Goal: Complete application form

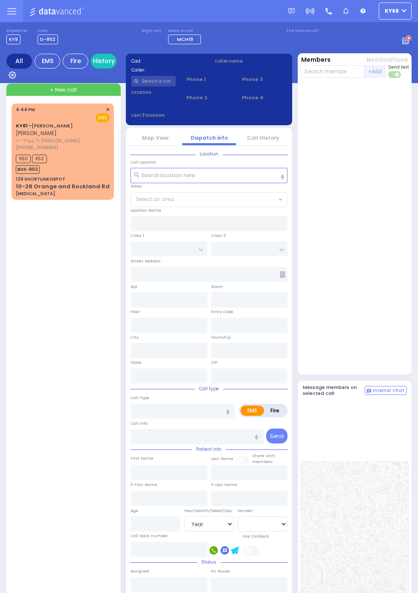
select select "Year"
select select "[DEMOGRAPHIC_DATA]"
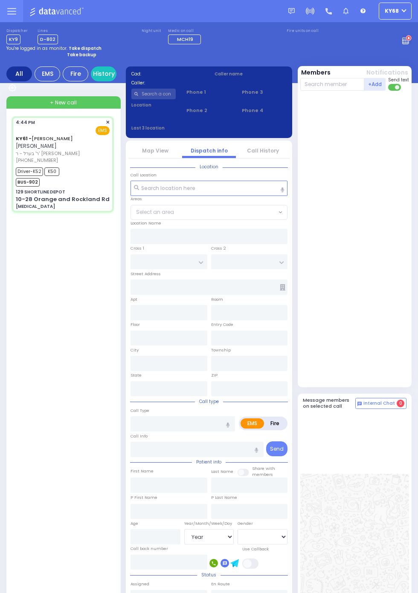
select select
type input "[MEDICAL_DATA]"
radio input "true"
type input "ARON ZEV"
type input "POLACHECK"
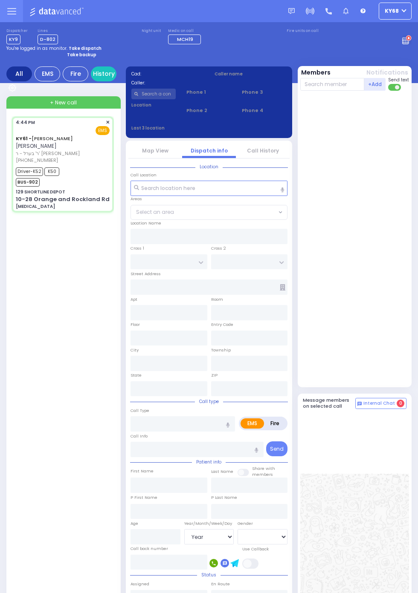
type input "Michael"
type input "Brun"
type input "9"
select select "Month"
select select "[DEMOGRAPHIC_DATA]"
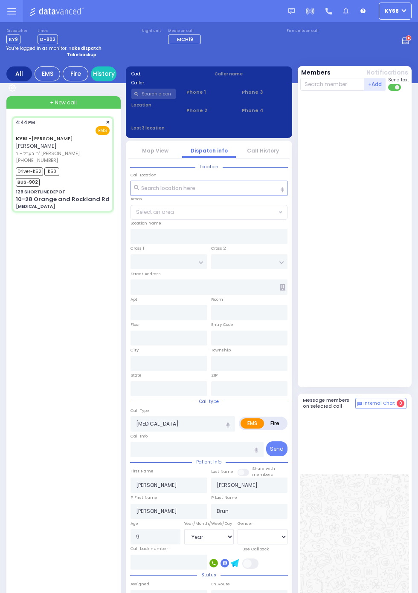
type input "16:44"
type input "16:48"
type input "16:59"
type input "17:28"
type input "18:10"
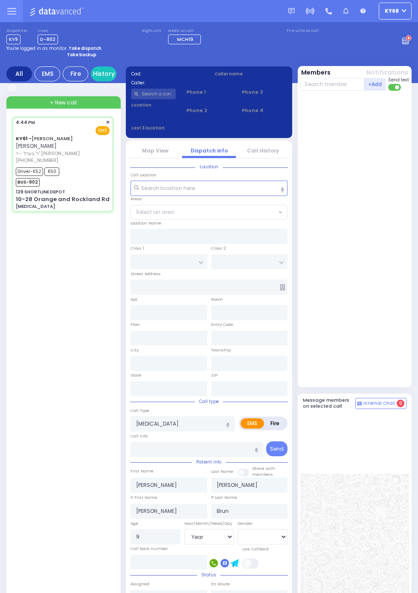
type input "20:45"
type input "Westchester Medical Center-Woods Road"
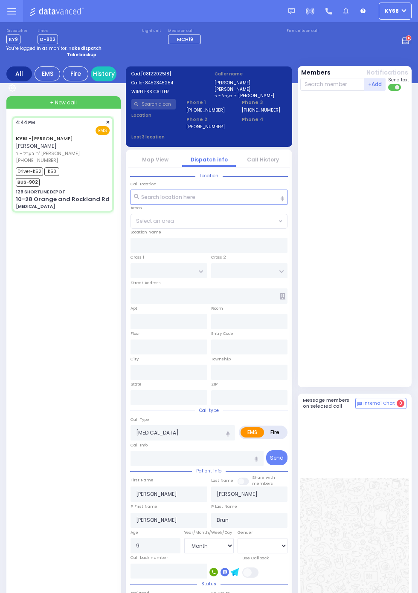
select select
radio input "true"
select select "Month"
select select "[DEMOGRAPHIC_DATA]"
type input "129 SHORTLINE DEPOT"
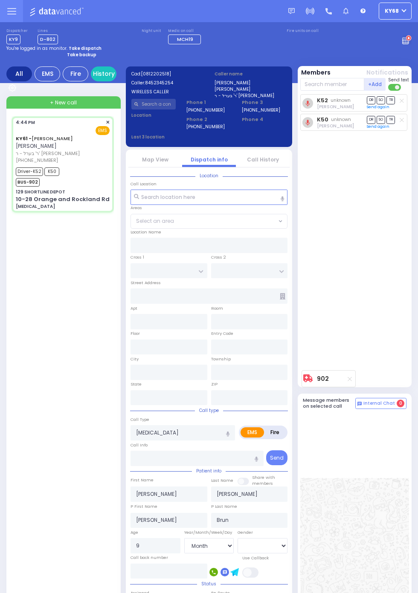
type input "10-28 Orange and Rockland Rd"
type input "Monroe"
type input "New York"
type input "10950"
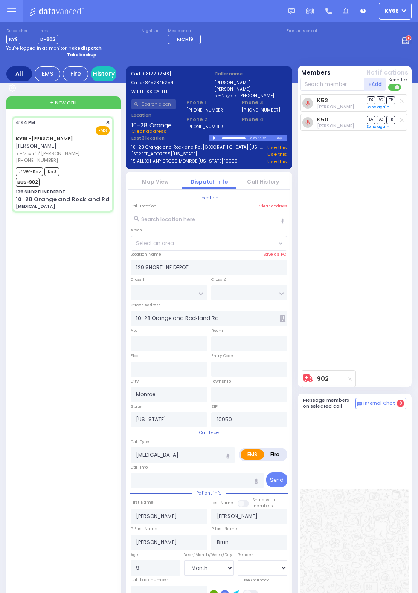
select select
radio input "true"
select select "Month"
select select "[DEMOGRAPHIC_DATA]"
select select
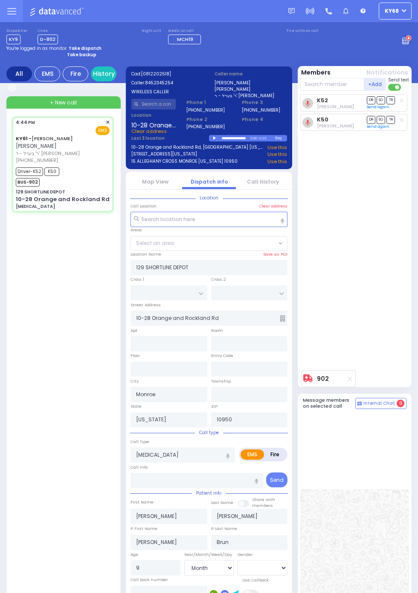
radio input "true"
select select "Month"
select select "[DEMOGRAPHIC_DATA]"
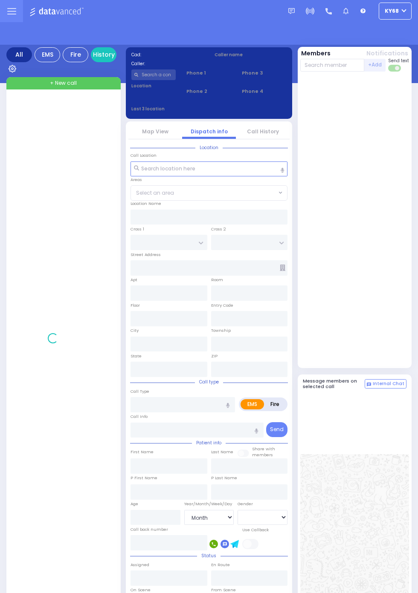
select select "Month"
select select "[DEMOGRAPHIC_DATA]"
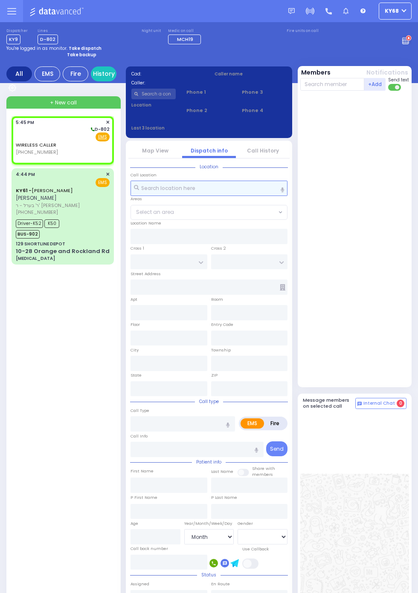
select select
radio input "true"
select select
type input "17:45"
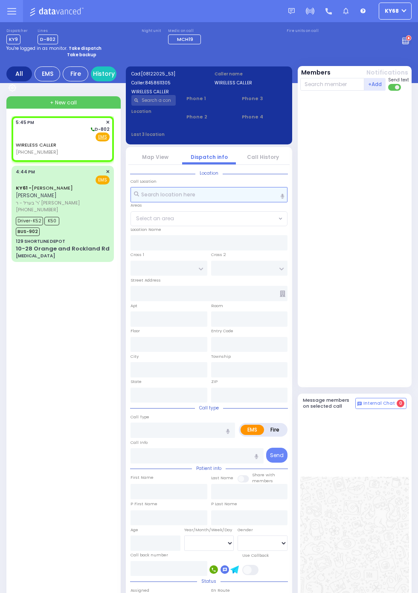
select select
radio input "true"
select select
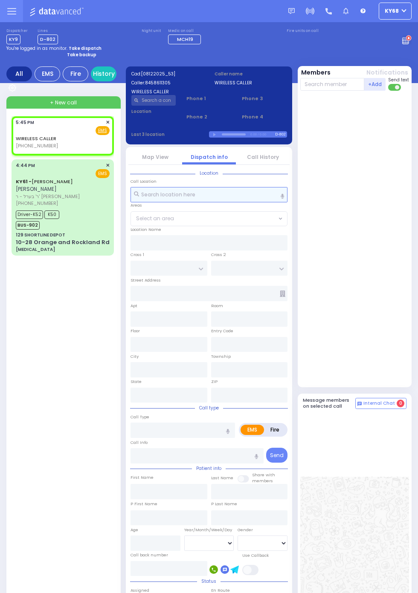
select select
radio input "true"
select select
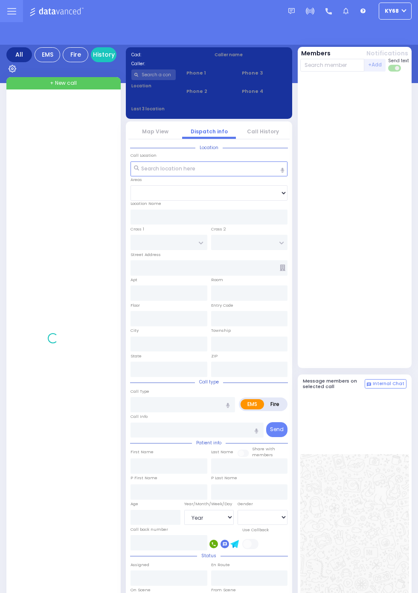
select select "Year"
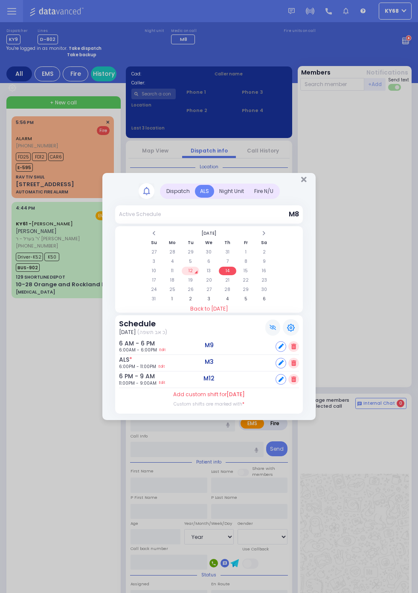
select select "Year"
click at [244, 268] on td "15" at bounding box center [245, 271] width 17 height 9
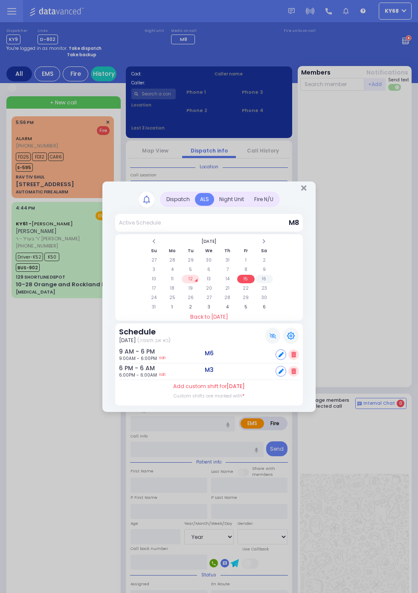
click at [273, 283] on td "16" at bounding box center [263, 279] width 17 height 9
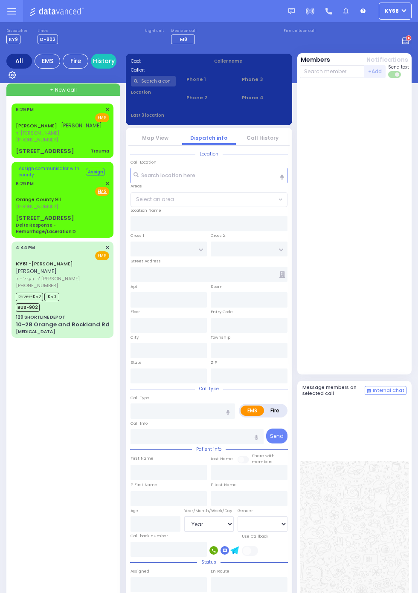
select select "Year"
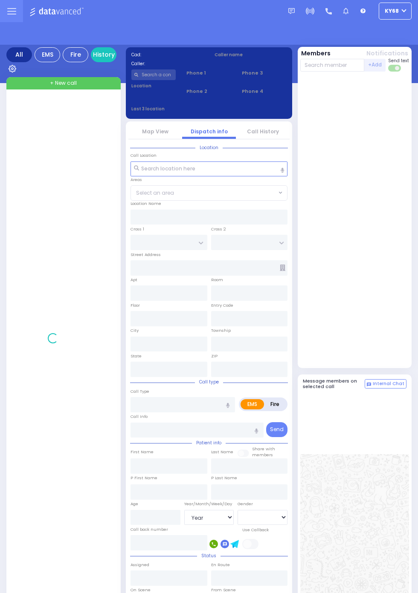
select select "Year"
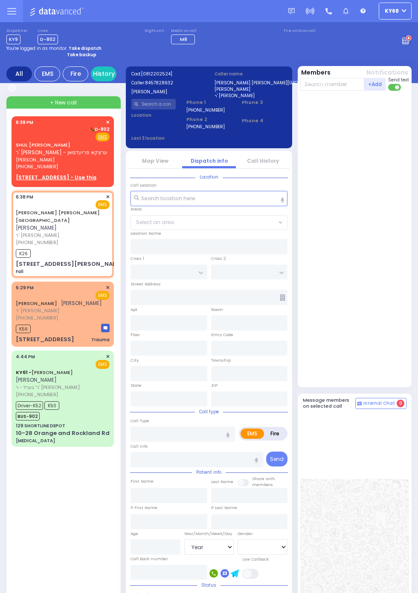
select select
type input "Fall"
radio input "true"
type input "MOSHE YIDA Y."
type input "STESEL"
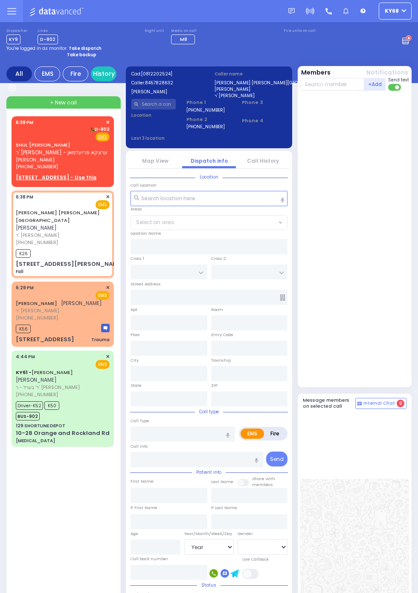
type input "7"
select select "Year"
select select "[DEMOGRAPHIC_DATA]"
type input "18:38"
type input "18:39"
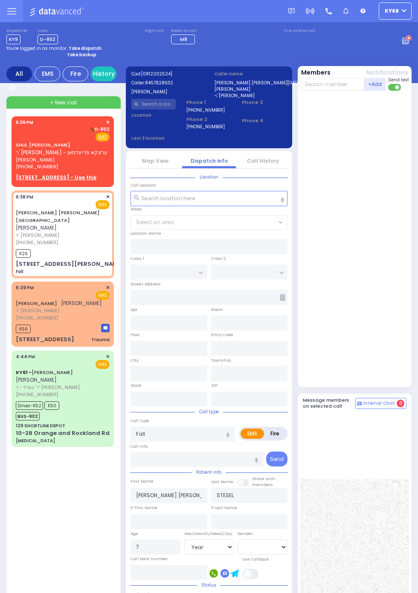
type input "ACRES RD"
type input "8 LEMBERG CT"
type input "202"
type input "Monroe"
type input "New York"
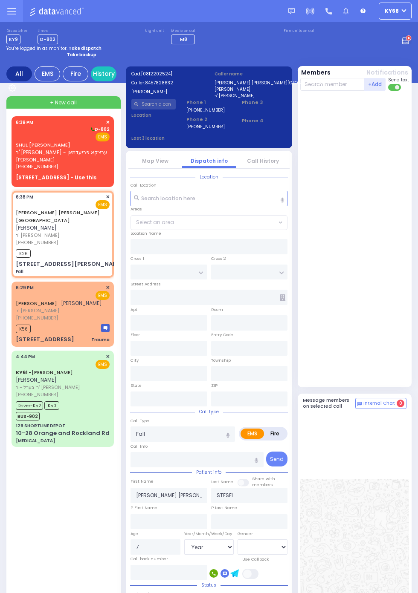
type input "10950"
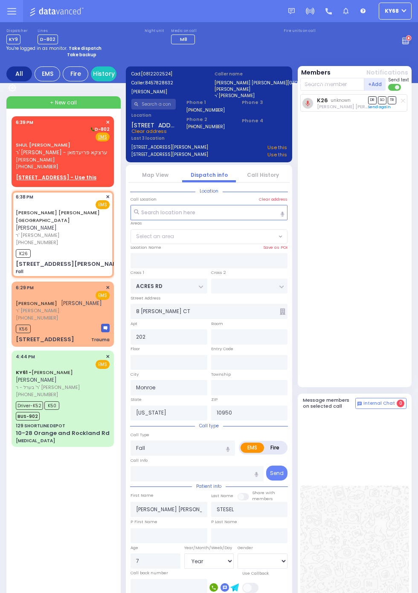
select select "PALM TREE"
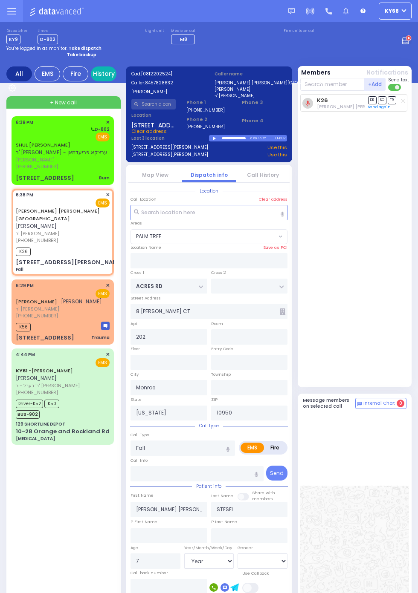
click at [100, 78] on link "History" at bounding box center [104, 74] width 26 height 15
